Goal: Task Accomplishment & Management: Use online tool/utility

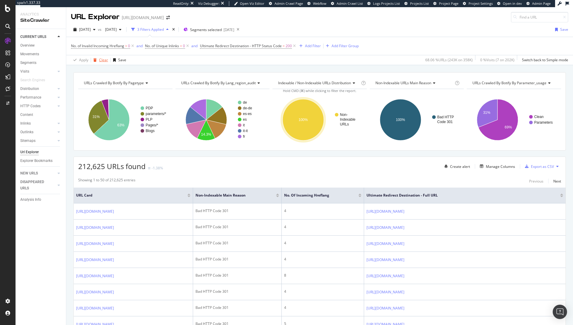
click at [100, 58] on div "Clear" at bounding box center [103, 59] width 9 height 5
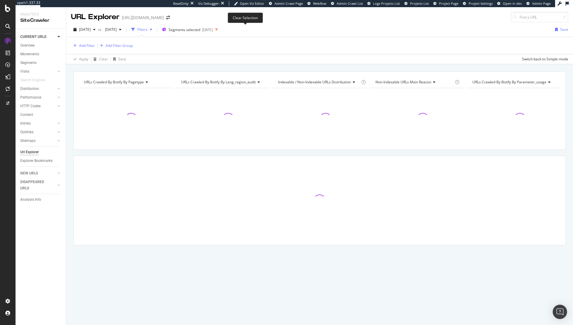
click at [220, 31] on icon at bounding box center [216, 29] width 7 height 8
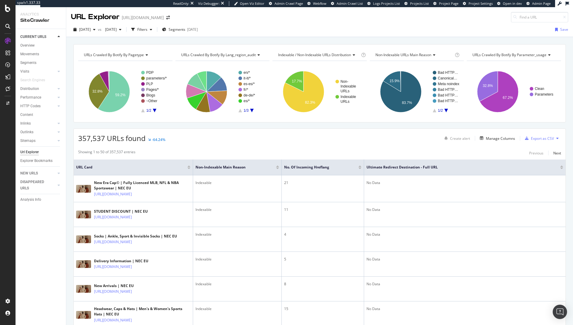
click at [395, 17] on div "URL Explorer [URL][DOMAIN_NAME]" at bounding box center [319, 14] width 506 height 15
click at [98, 28] on div "button" at bounding box center [94, 30] width 7 height 4
click at [262, 23] on div "[DATE] vs [DATE] Filters Segments [DATE] Save" at bounding box center [319, 29] width 506 height 15
click at [147, 29] on div "Filters" at bounding box center [142, 29] width 10 height 5
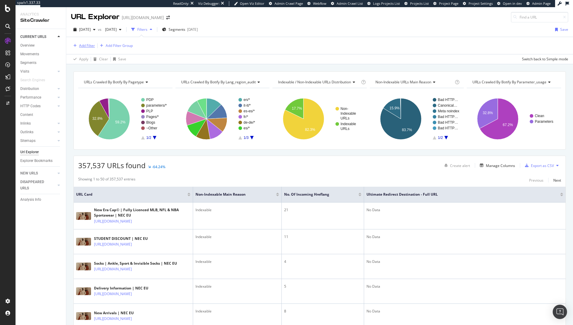
click at [84, 45] on div "Add Filter" at bounding box center [87, 45] width 16 height 5
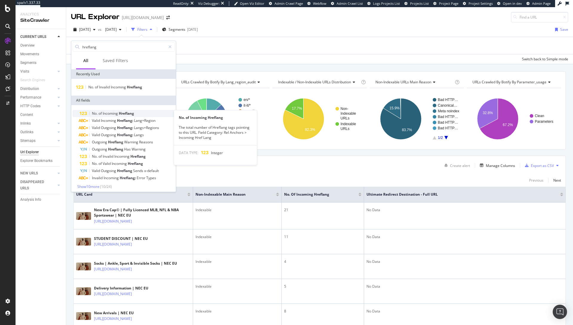
type input "hreflang"
click at [132, 113] on span "Hreflang" at bounding box center [126, 113] width 15 height 5
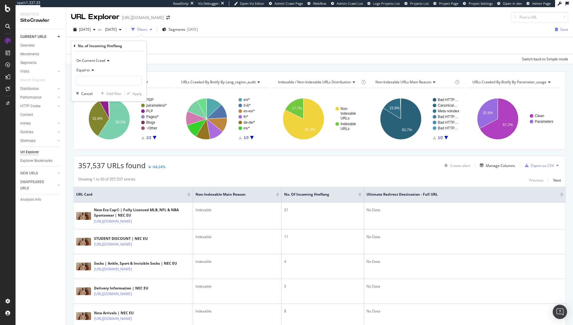
click at [84, 70] on span "Equal to" at bounding box center [82, 69] width 13 height 5
click at [106, 120] on span "Greater than or equal to" at bounding box center [99, 121] width 40 height 5
click at [104, 81] on input "number" at bounding box center [109, 81] width 66 height 10
type input "1"
click at [136, 93] on div "Apply" at bounding box center [136, 93] width 9 height 5
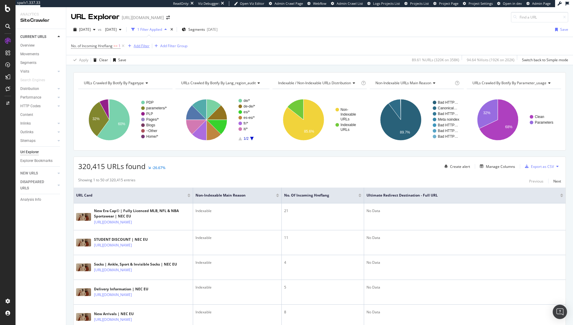
click at [142, 45] on div "Add Filter" at bounding box center [142, 45] width 16 height 5
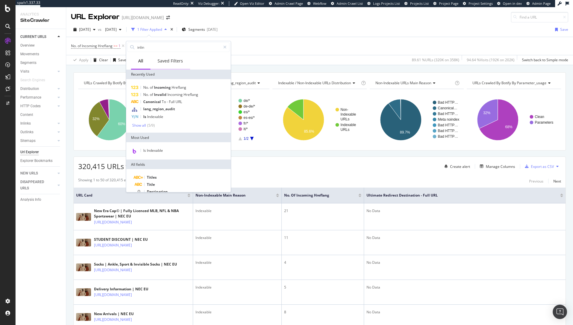
type input "inlink"
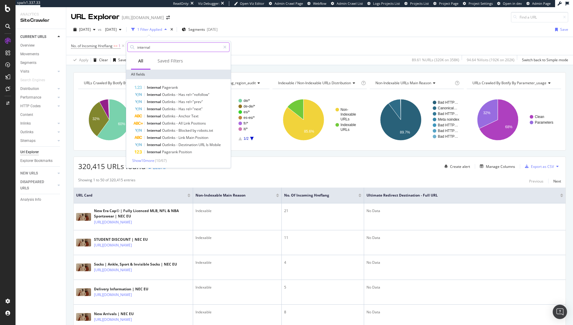
click at [166, 45] on input "internal" at bounding box center [179, 47] width 84 height 9
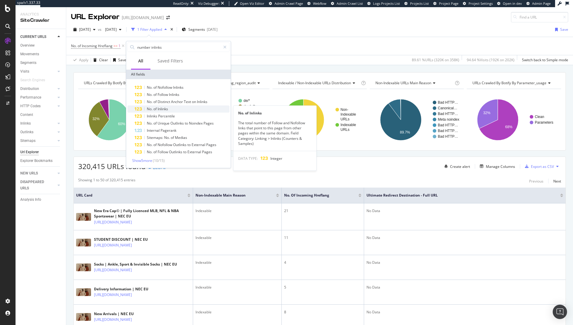
type input "number inlinks"
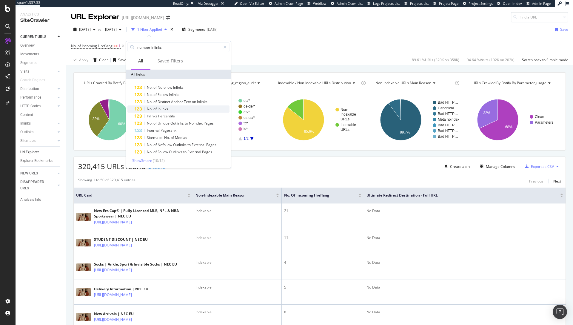
click at [174, 108] on div "No. of Inlinks" at bounding box center [182, 108] width 95 height 7
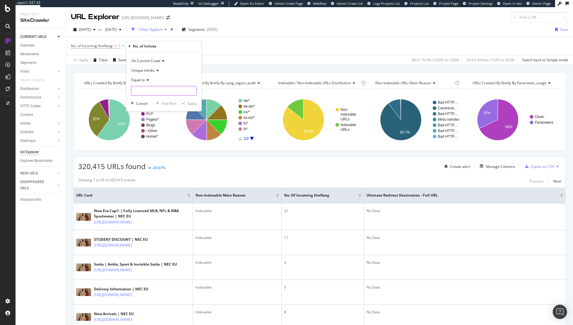
click at [147, 90] on input "number" at bounding box center [164, 91] width 66 height 10
click at [141, 81] on span "Equal to" at bounding box center [137, 79] width 13 height 5
click at [150, 129] on span "Greater than or equal to" at bounding box center [154, 131] width 40 height 5
click at [150, 94] on input "number" at bounding box center [164, 91] width 66 height 10
type input "1"
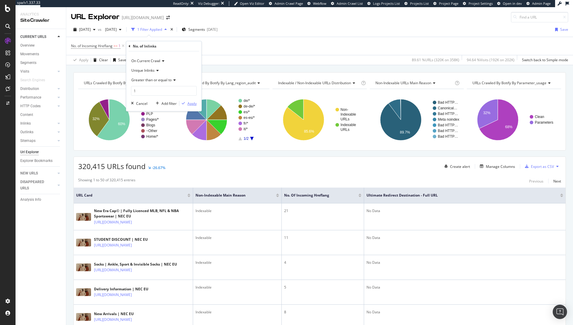
click at [193, 104] on div "Apply" at bounding box center [191, 103] width 9 height 5
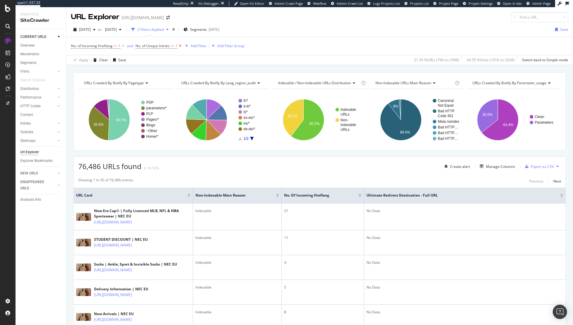
click at [180, 46] on icon at bounding box center [179, 46] width 5 height 6
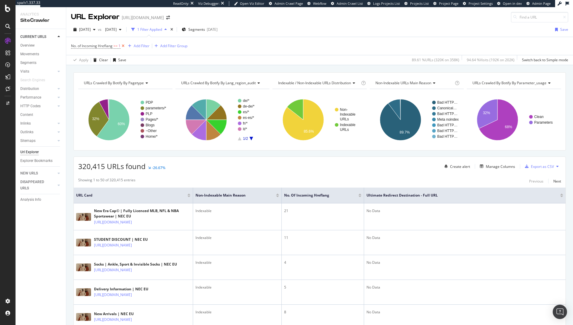
click at [123, 45] on icon at bounding box center [123, 46] width 5 height 6
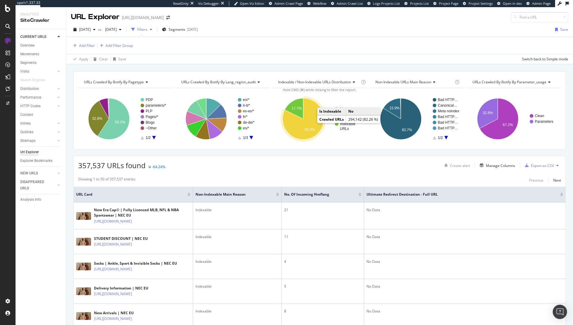
click at [308, 107] on icon "A chart." at bounding box center [302, 118] width 41 height 41
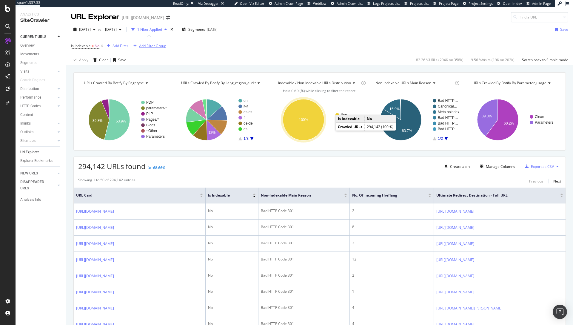
click at [149, 46] on div "Add Filter Group" at bounding box center [152, 45] width 27 height 5
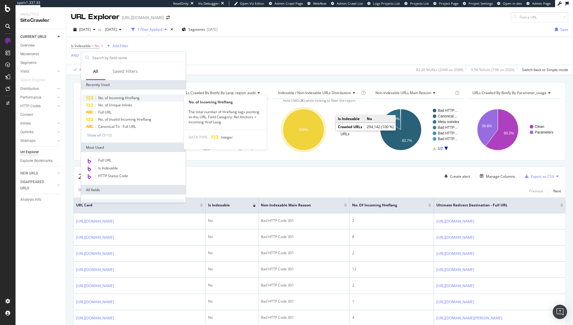
type input "i"
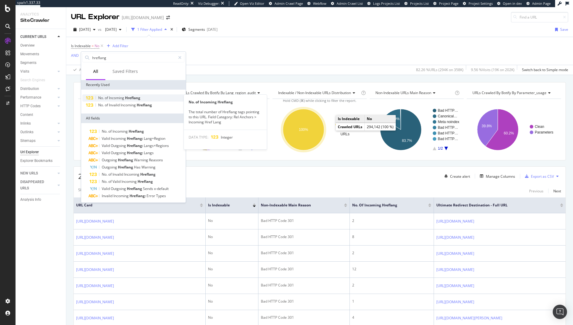
type input "hreflang"
click at [132, 99] on span "Hreflang" at bounding box center [132, 97] width 15 height 5
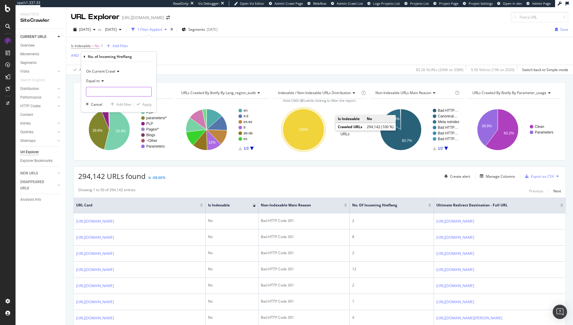
click at [102, 91] on input "number" at bounding box center [119, 92] width 66 height 10
click at [102, 79] on icon at bounding box center [102, 81] width 4 height 4
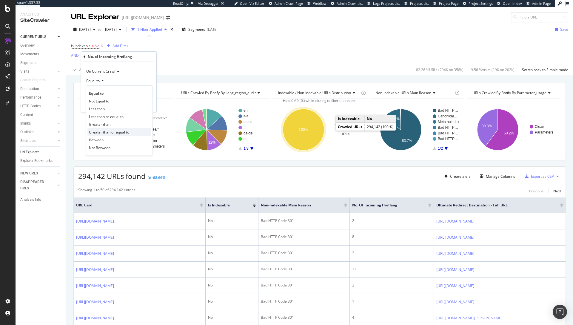
click at [119, 133] on span "Greater than or equal to" at bounding box center [109, 131] width 40 height 5
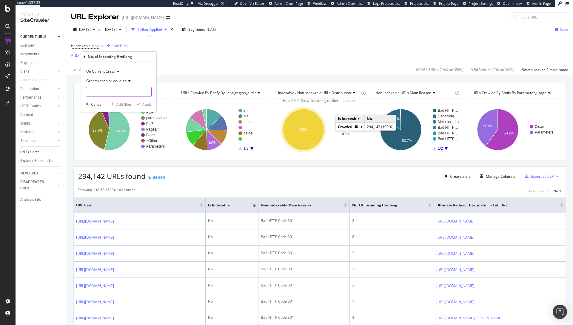
click at [106, 92] on input "number" at bounding box center [119, 92] width 66 height 10
type input "1"
click at [145, 102] on div "Apply" at bounding box center [146, 104] width 9 height 5
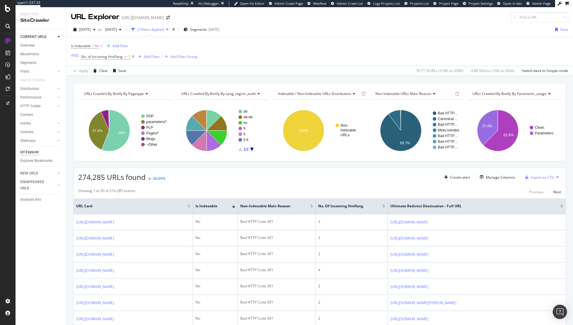
click at [135, 56] on icon at bounding box center [133, 57] width 5 height 6
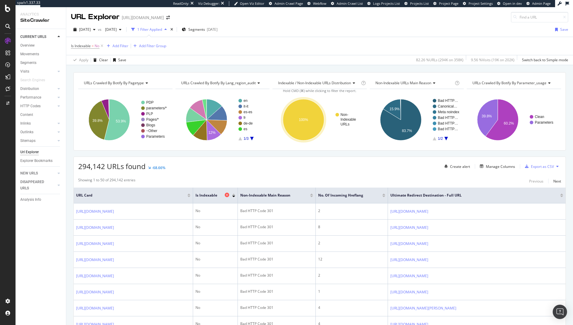
click at [226, 192] on icon at bounding box center [227, 194] width 4 height 4
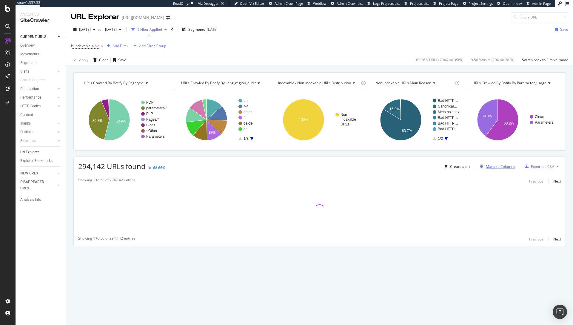
click at [496, 165] on div "Manage Columns" at bounding box center [500, 166] width 29 height 5
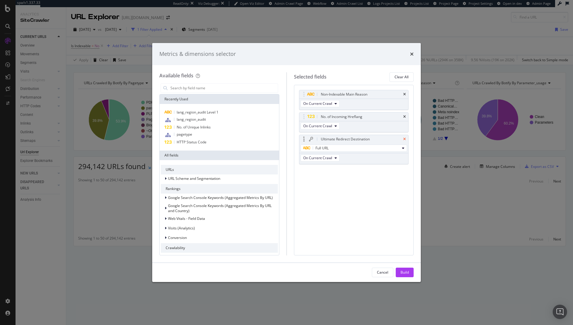
click at [404, 138] on icon "times" at bounding box center [404, 139] width 3 height 4
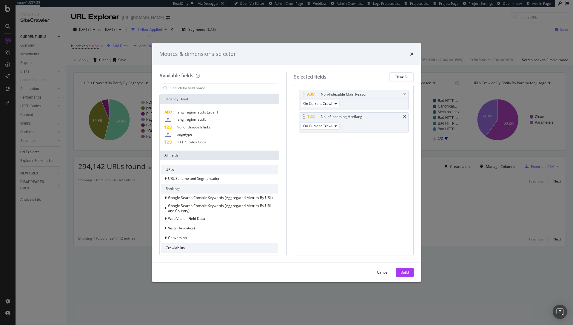
click at [402, 116] on div "No. of Incoming Hreflang" at bounding box center [353, 116] width 109 height 8
click at [404, 116] on icon "times" at bounding box center [404, 117] width 3 height 4
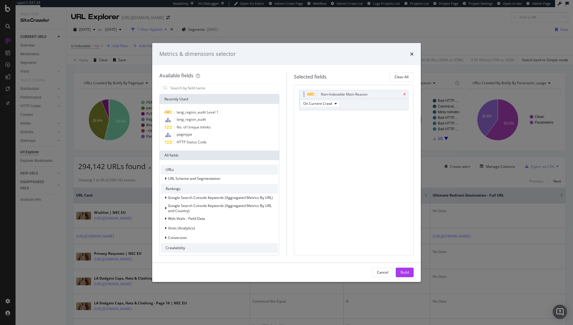
click at [404, 93] on icon "times" at bounding box center [404, 94] width 3 height 4
click at [399, 272] on button "Build" at bounding box center [405, 272] width 18 height 10
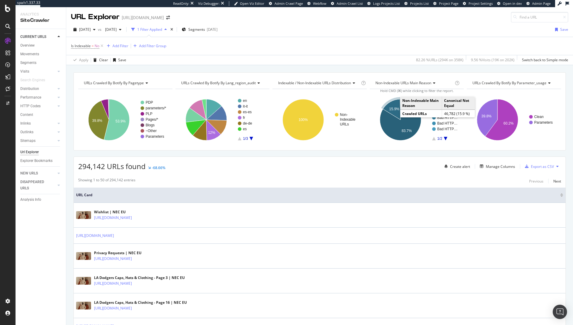
click at [391, 108] on text "15.9%" at bounding box center [394, 109] width 10 height 4
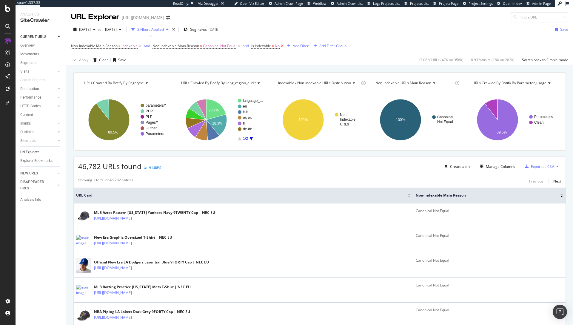
click at [285, 46] on icon at bounding box center [281, 46] width 5 height 6
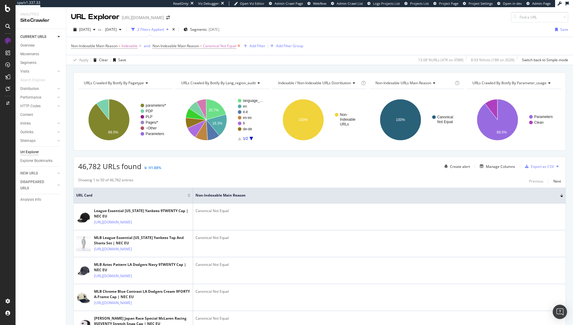
click at [239, 45] on icon at bounding box center [238, 46] width 5 height 6
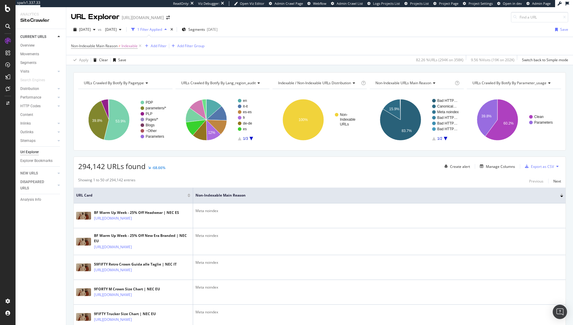
click at [403, 33] on div "[DATE] vs [DATE] 1 Filter Applied Segments [DATE] Save" at bounding box center [319, 31] width 506 height 12
click at [162, 46] on div "Add Filter" at bounding box center [159, 45] width 16 height 5
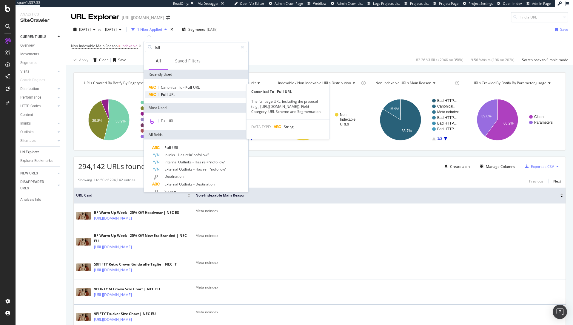
type input "full"
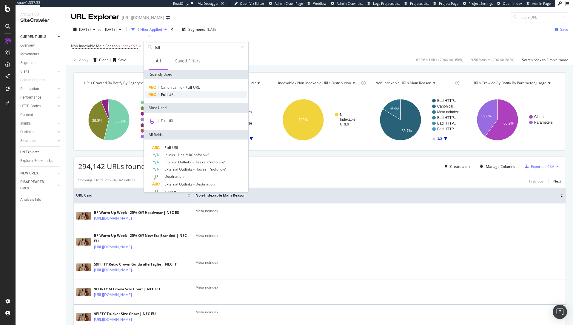
click at [174, 95] on span "URL" at bounding box center [172, 94] width 7 height 5
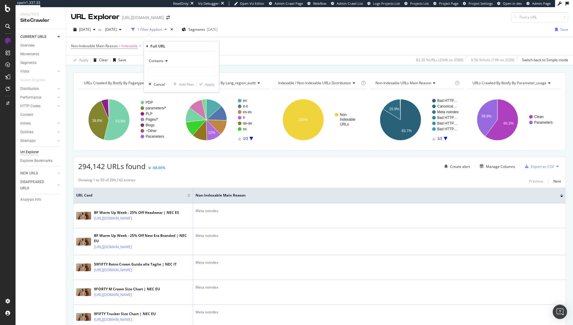
click at [161, 59] on span "Contains" at bounding box center [156, 60] width 15 height 5
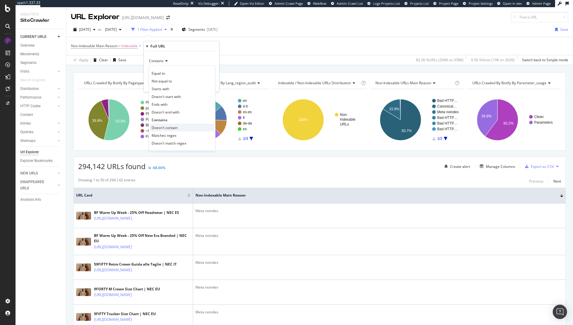
click at [179, 128] on div "Doesn't contain" at bounding box center [182, 127] width 64 height 8
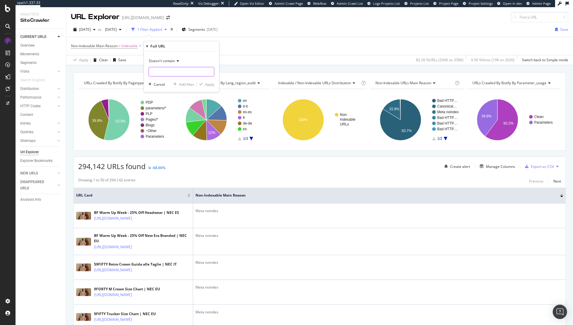
click at [170, 74] on input "text" at bounding box center [181, 72] width 65 height 10
type input "?page="
click at [208, 84] on div "Apply" at bounding box center [209, 84] width 9 height 5
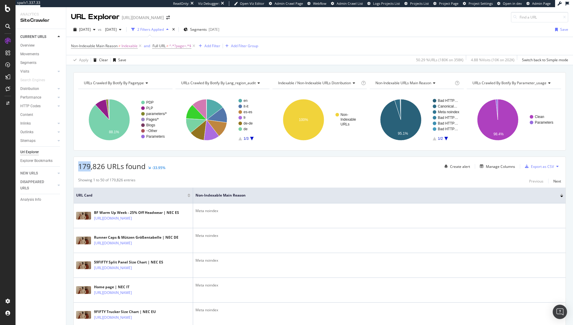
drag, startPoint x: 79, startPoint y: 166, endPoint x: 91, endPoint y: 166, distance: 11.7
click at [91, 166] on span "179,826 URLs found" at bounding box center [111, 166] width 67 height 10
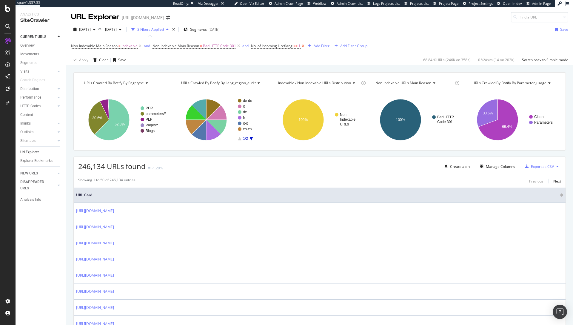
click at [305, 47] on icon at bounding box center [302, 46] width 5 height 6
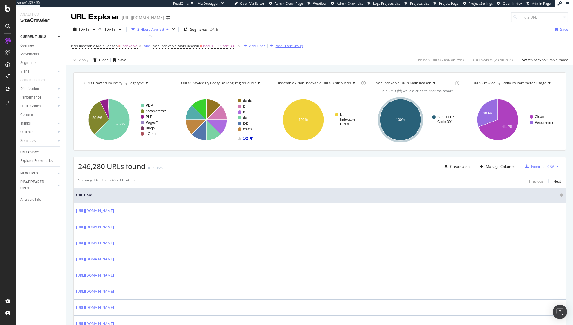
click at [290, 48] on div "Add Filter Group" at bounding box center [289, 45] width 27 height 5
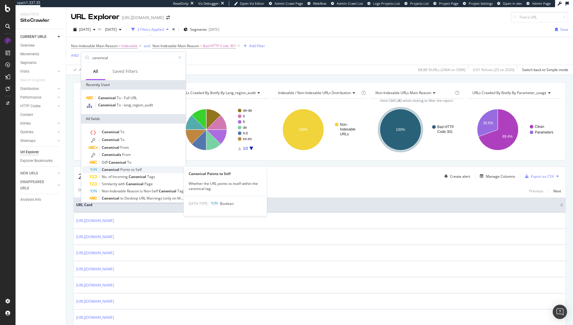
type input "canonical"
click at [130, 169] on span "Points" at bounding box center [125, 169] width 11 height 5
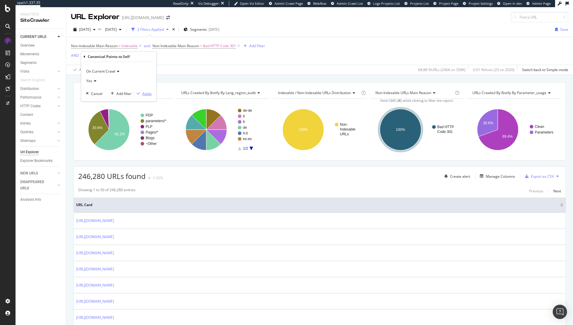
click at [144, 92] on div "Apply" at bounding box center [146, 93] width 9 height 5
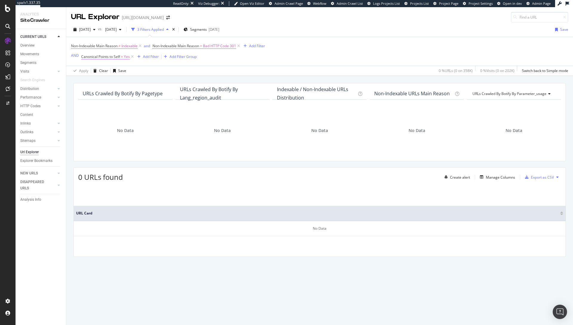
click at [112, 58] on span "Canonical Points to Self" at bounding box center [100, 56] width 39 height 5
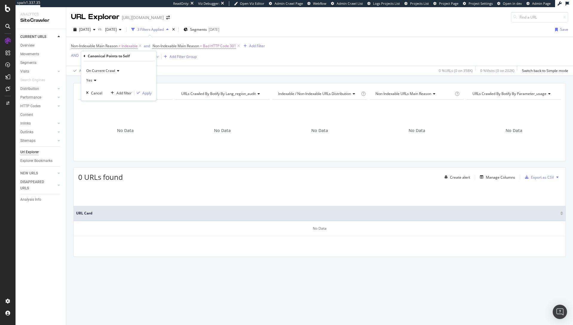
click at [90, 82] on span "Yes" at bounding box center [89, 80] width 6 height 5
drag, startPoint x: 93, startPoint y: 100, endPoint x: 101, endPoint y: 98, distance: 8.1
click at [93, 100] on span "No" at bounding box center [91, 100] width 5 height 5
click at [143, 92] on div "Apply" at bounding box center [146, 92] width 9 height 5
click at [132, 57] on icon at bounding box center [131, 57] width 5 height 6
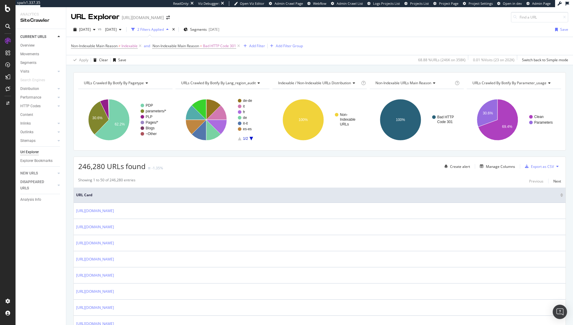
click at [307, 38] on div "Non-Indexable Main Reason ≠ Indexable and Non-Indexable Main Reason = Bad HTTP …" at bounding box center [319, 46] width 497 height 18
click at [252, 47] on div "Add Filter" at bounding box center [257, 45] width 16 height 5
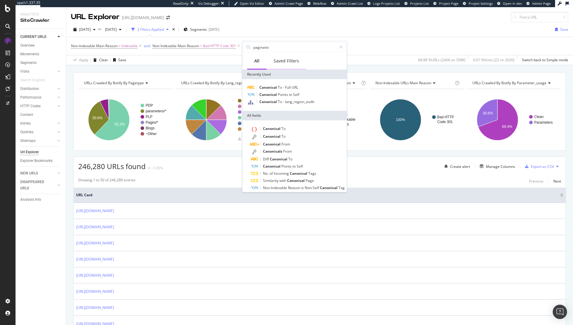
type input "pagination"
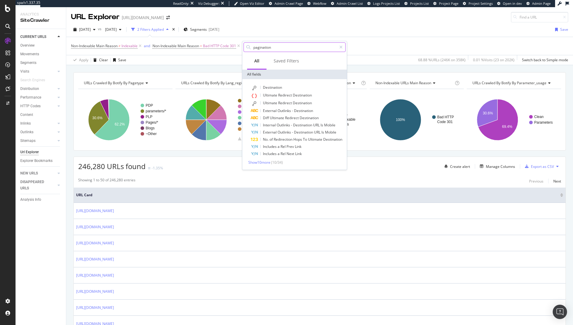
click at [277, 48] on input "pagination" at bounding box center [295, 47] width 84 height 9
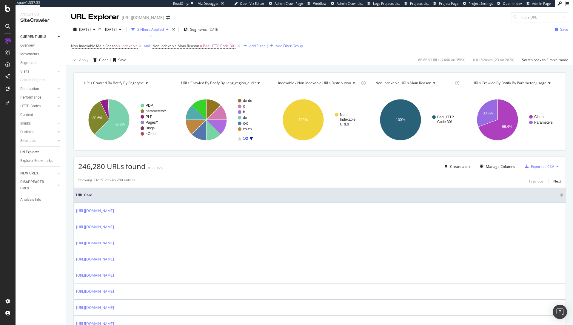
click at [376, 43] on div "Non-Indexable Main Reason ≠ Indexable and Non-Indexable Main Reason = Bad HTTP …" at bounding box center [319, 46] width 497 height 18
click at [261, 46] on div "Add Filter" at bounding box center [257, 45] width 16 height 5
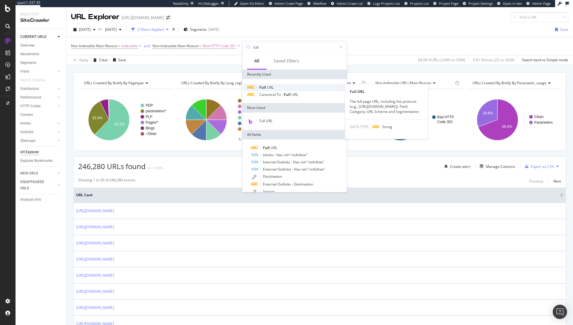
type input "full"
click at [285, 86] on div "Full URL" at bounding box center [294, 87] width 102 height 7
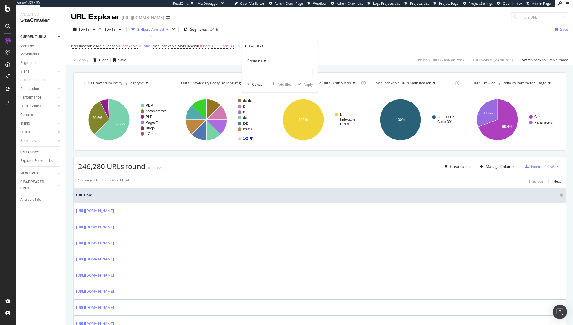
click at [259, 58] on span "Contains" at bounding box center [254, 60] width 15 height 5
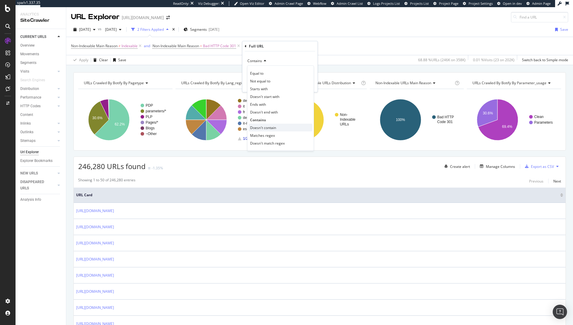
click at [268, 127] on span "Doesn't contain" at bounding box center [263, 127] width 26 height 5
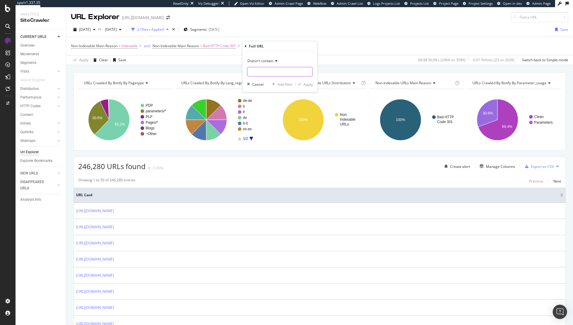
click at [265, 72] on input "text" at bounding box center [279, 72] width 65 height 10
type input "?page="
click at [303, 84] on div "button" at bounding box center [299, 84] width 8 height 4
